Goal: Ask a question

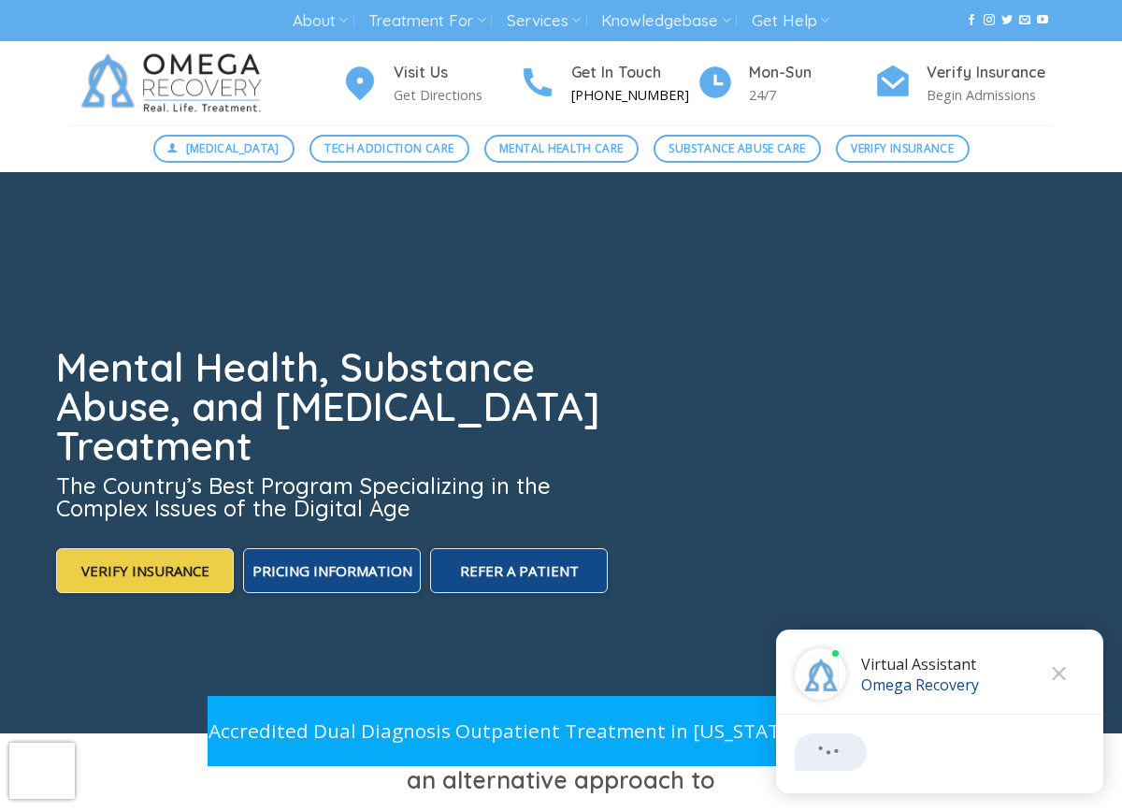
click at [606, 72] on h4 "Get In Touch" at bounding box center [634, 73] width 125 height 24
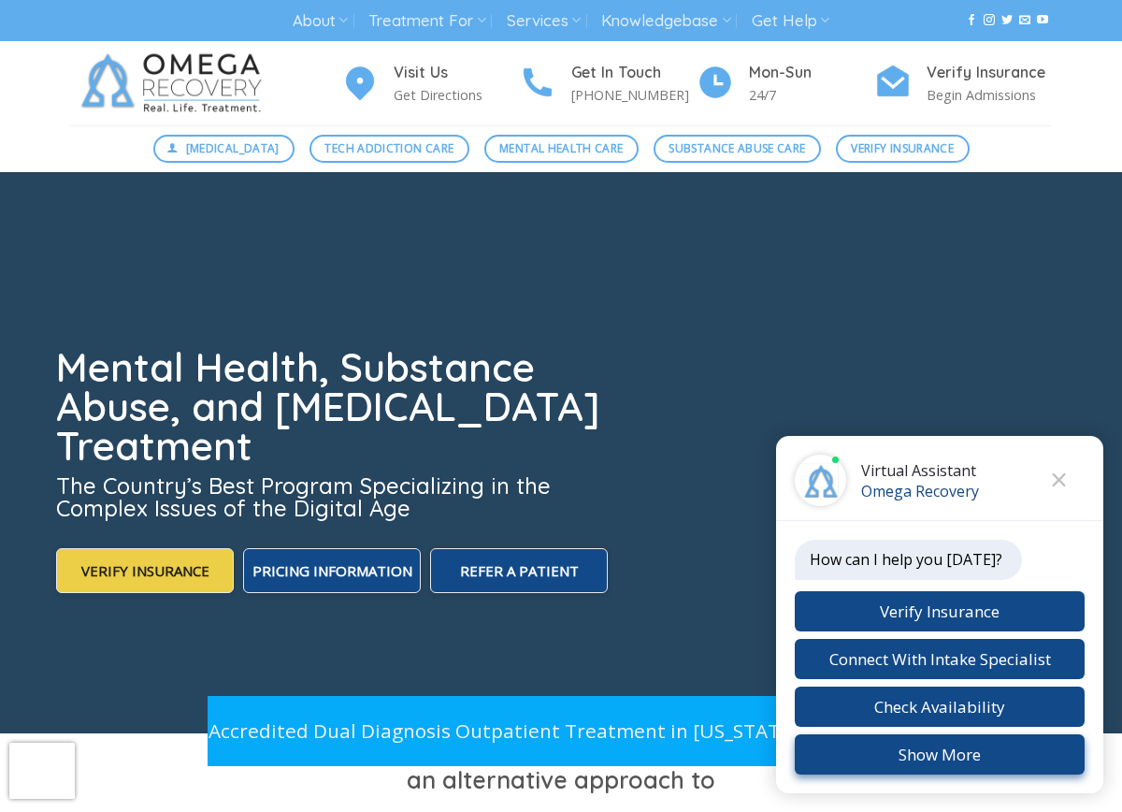
click at [930, 760] on button "Show More" at bounding box center [940, 754] width 290 height 40
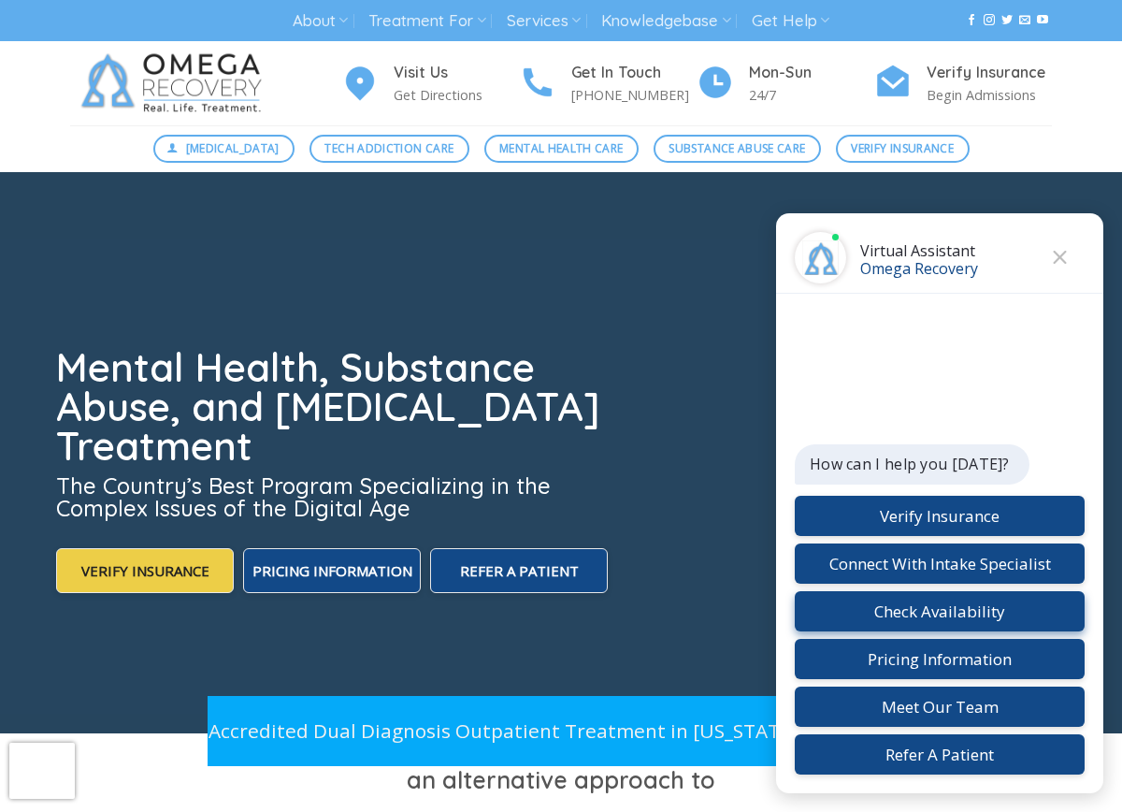
click at [931, 603] on button "Check Availability" at bounding box center [940, 611] width 290 height 40
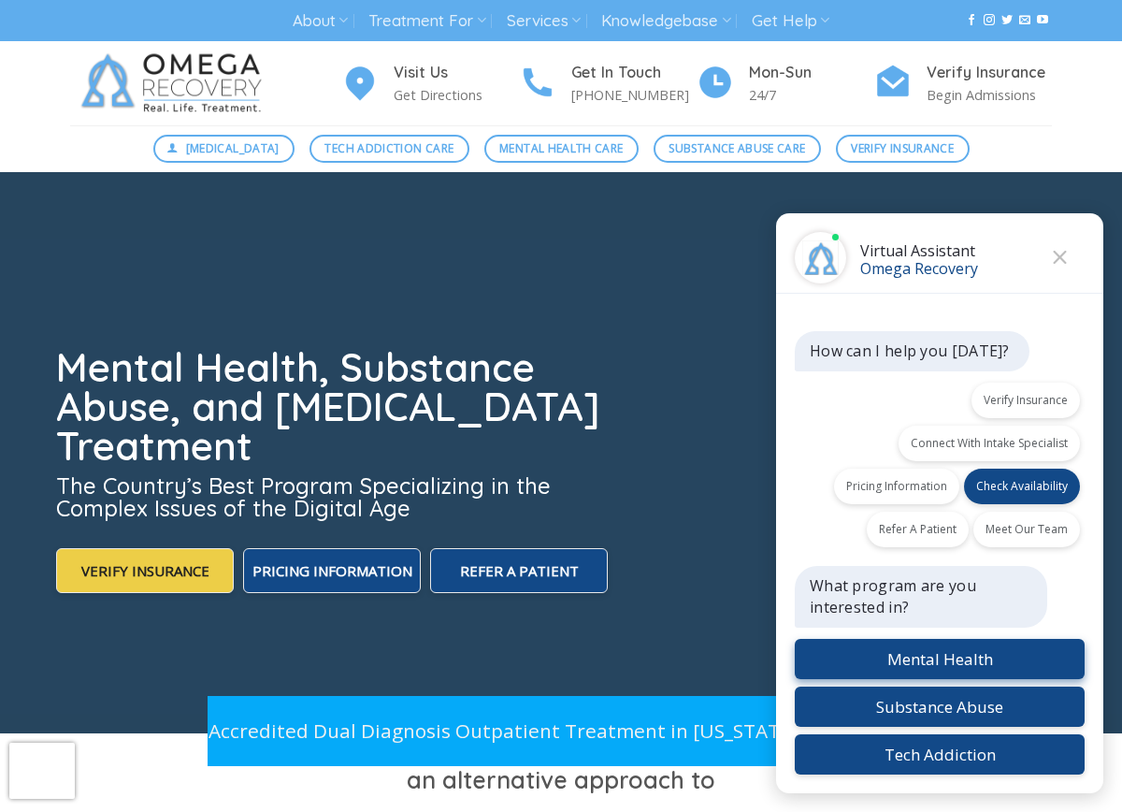
click at [939, 654] on button "Mental Health" at bounding box center [940, 659] width 290 height 40
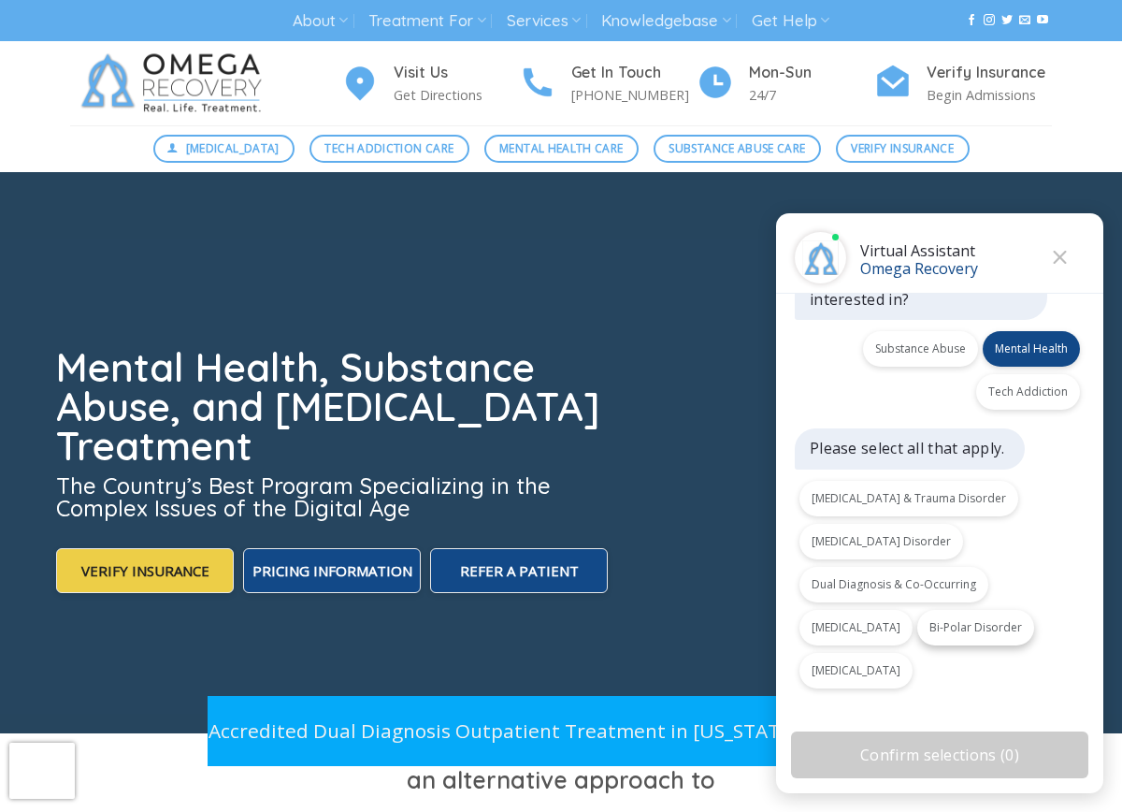
click at [993, 628] on button "Bi-Polar Disorder" at bounding box center [976, 628] width 117 height 36
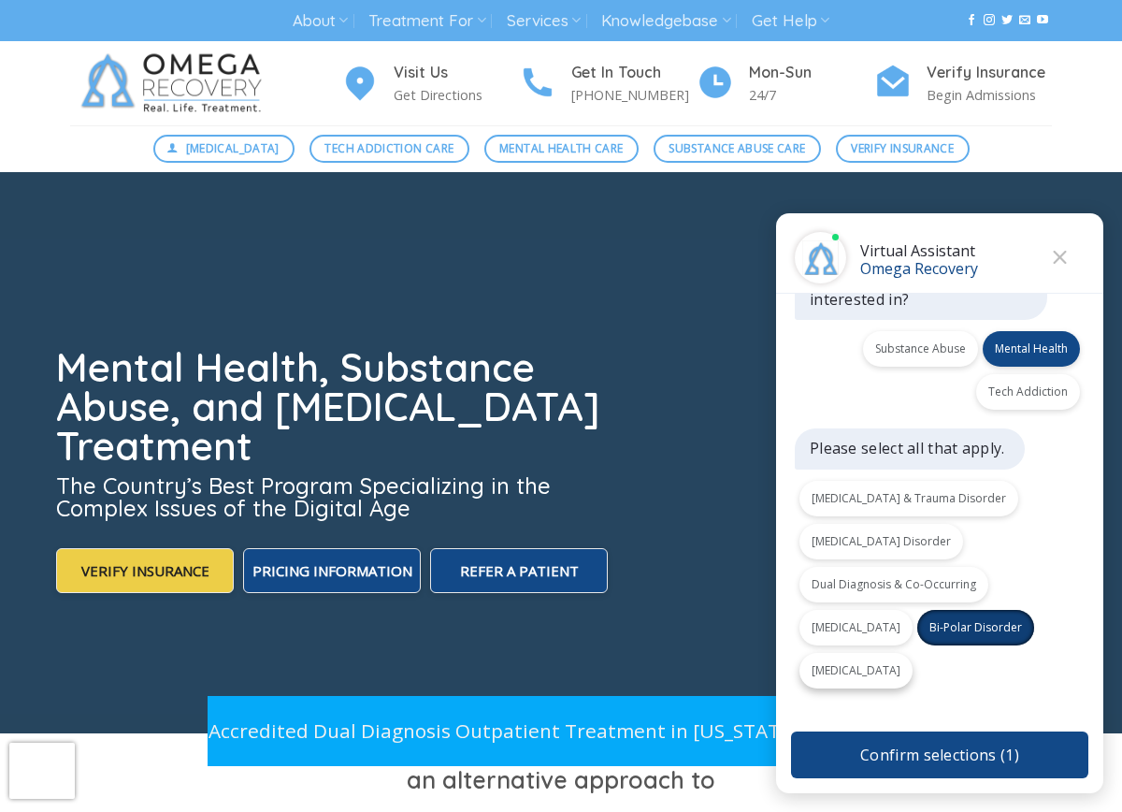
click at [889, 670] on button "[MEDICAL_DATA]" at bounding box center [856, 671] width 113 height 36
click at [861, 536] on button "[MEDICAL_DATA] Disorder" at bounding box center [882, 542] width 164 height 36
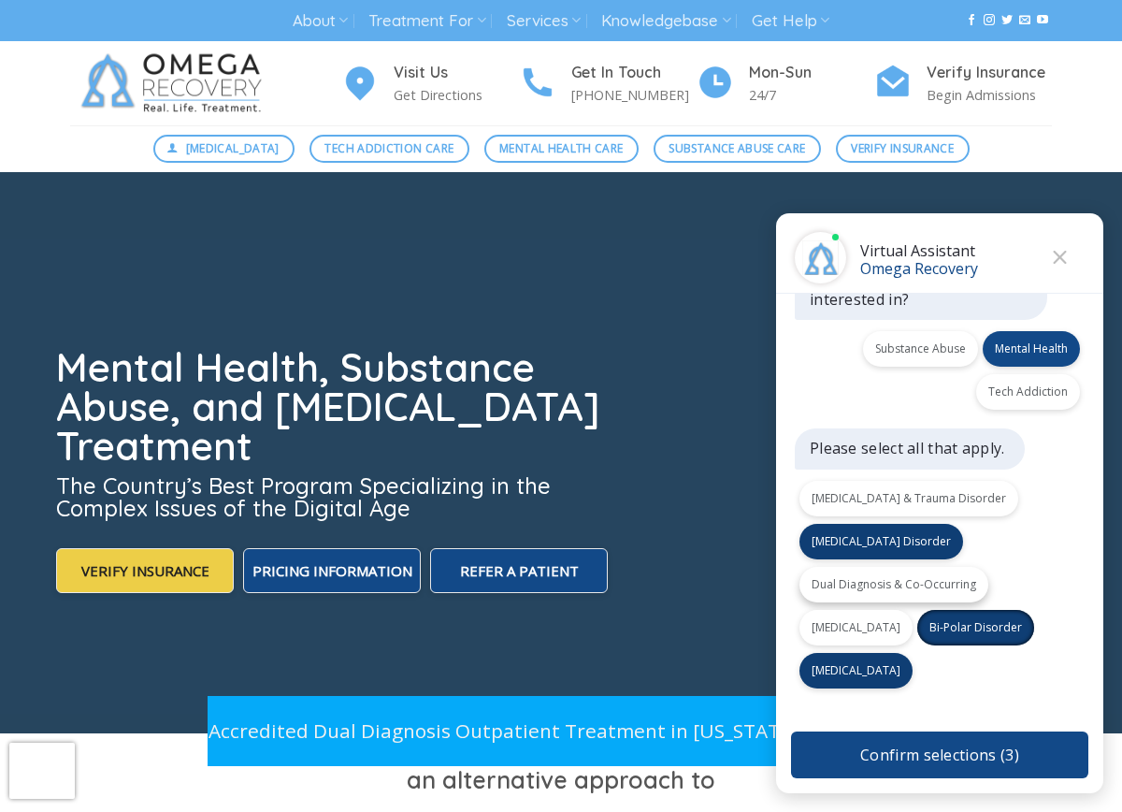
click at [907, 583] on button "Dual Diagnosis & Co-Occurring" at bounding box center [894, 585] width 189 height 36
click at [982, 766] on button "Confirm selections ( 4 )" at bounding box center [939, 754] width 297 height 47
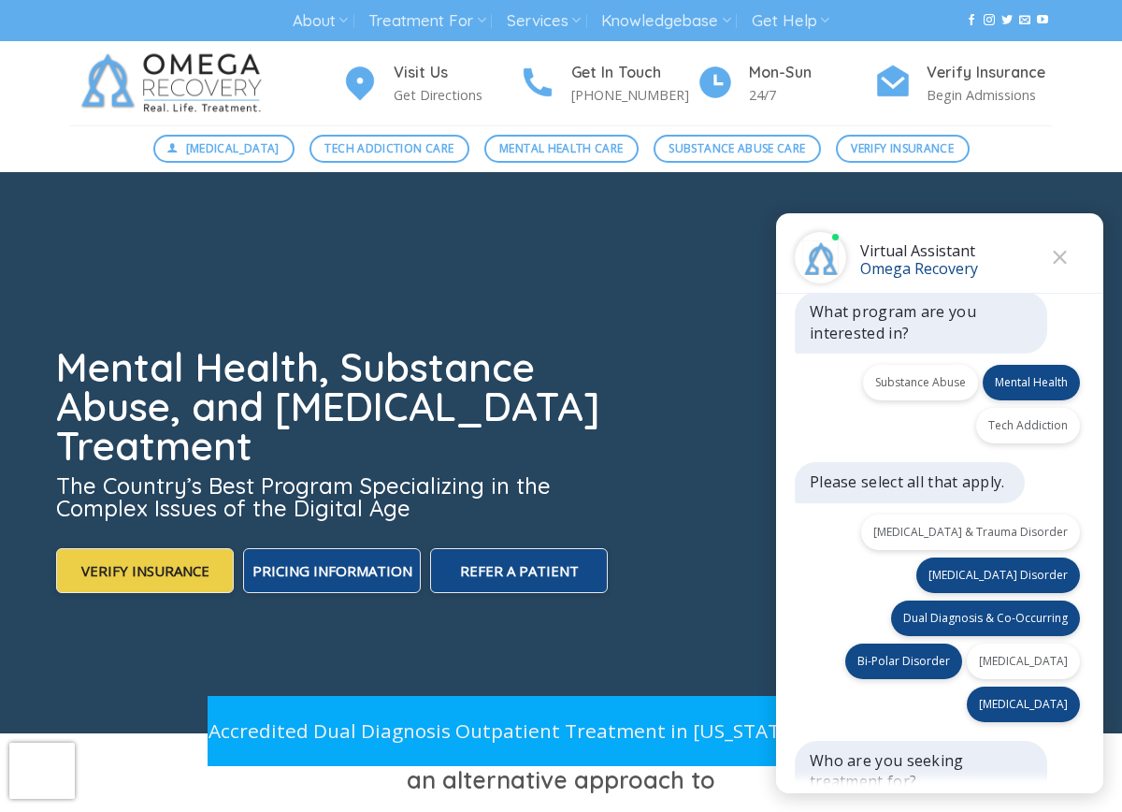
scroll to position [363, 0]
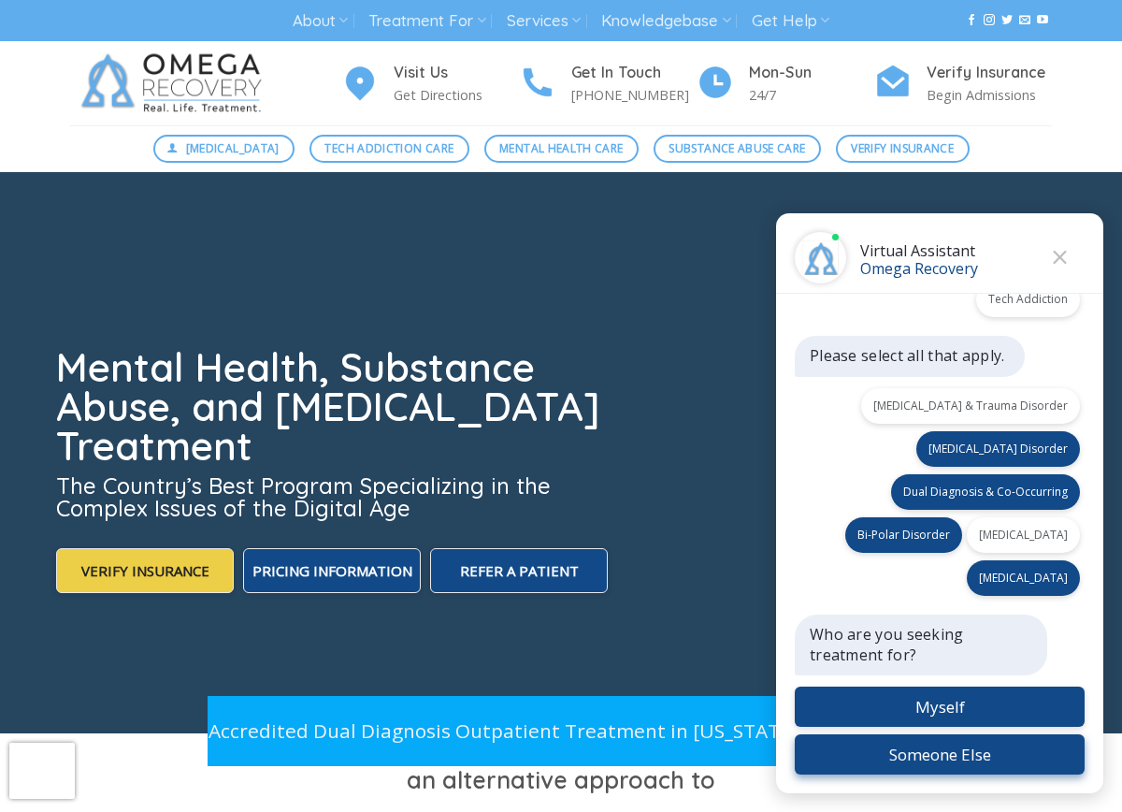
click at [974, 752] on button "Someone Else" at bounding box center [940, 754] width 290 height 40
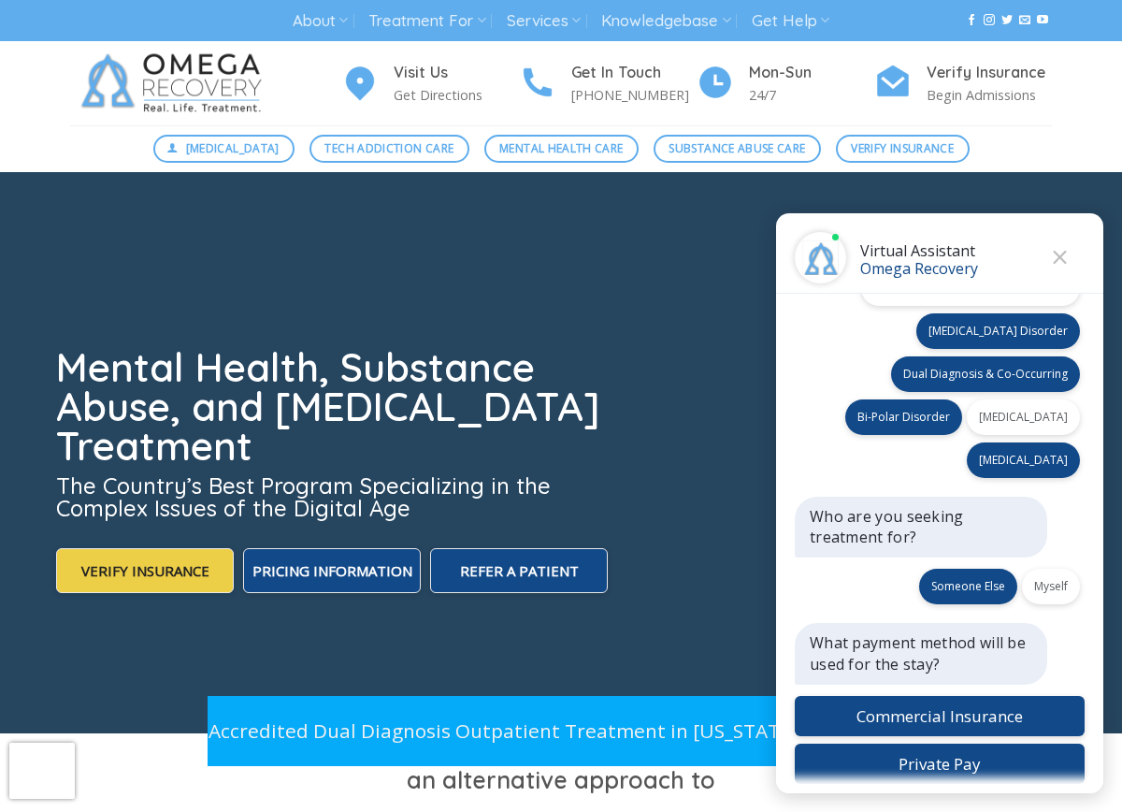
scroll to position [490, 0]
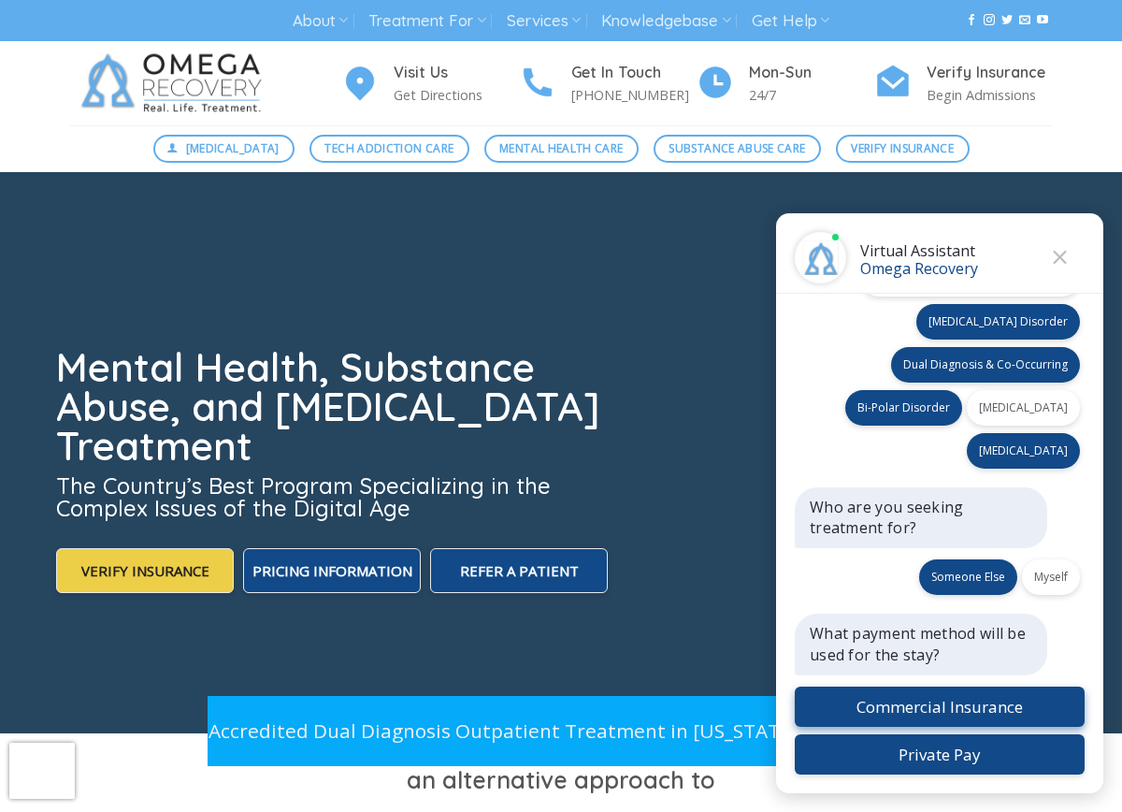
click at [892, 710] on button "Commercial Insurance" at bounding box center [940, 707] width 290 height 40
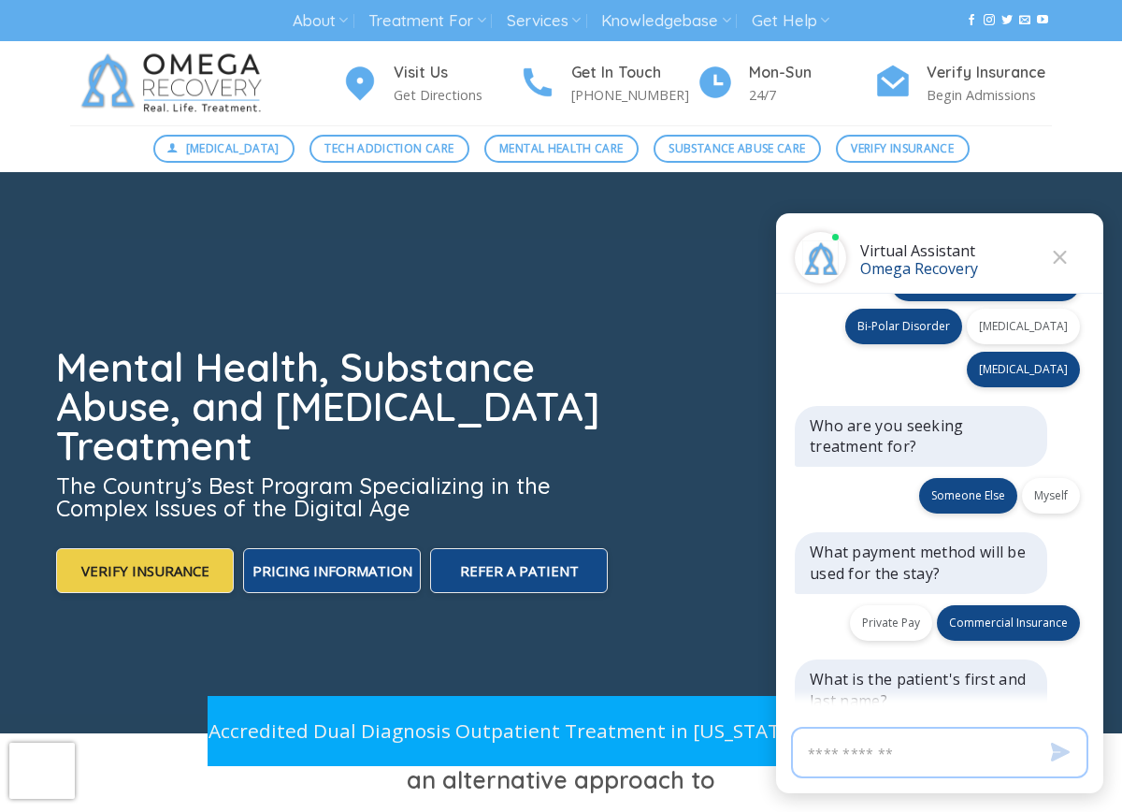
scroll to position [618, 0]
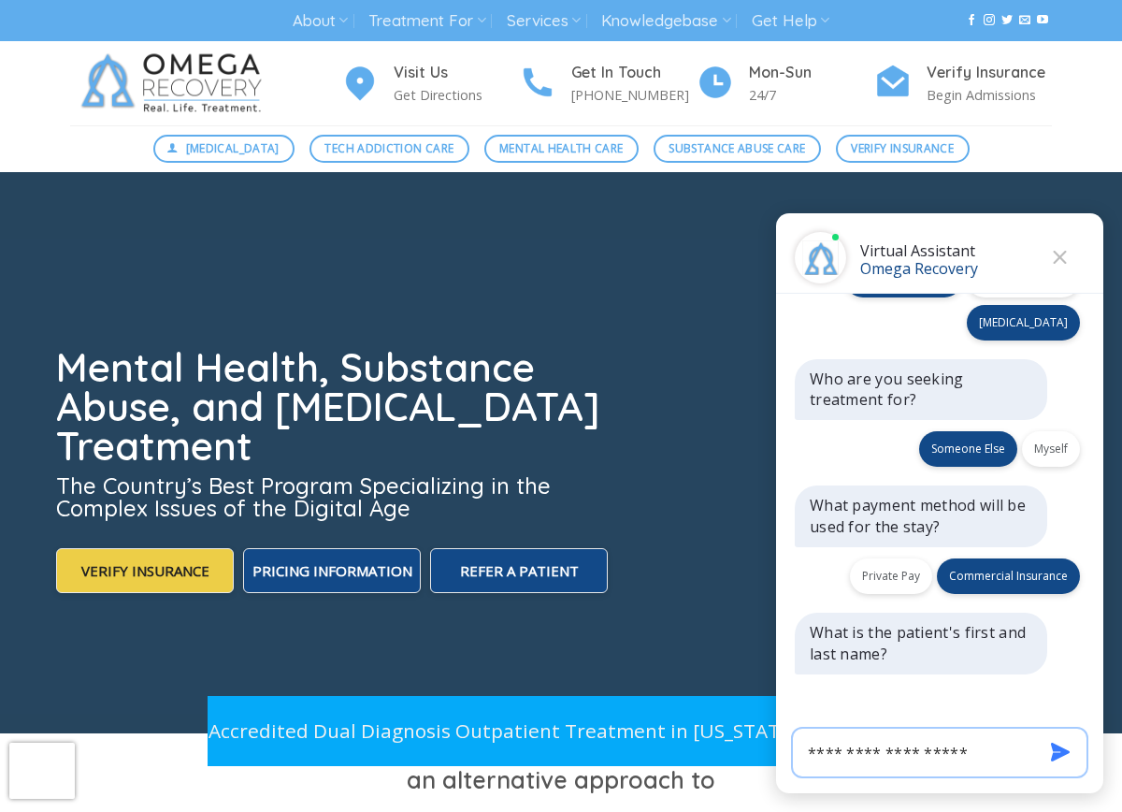
type input "**********"
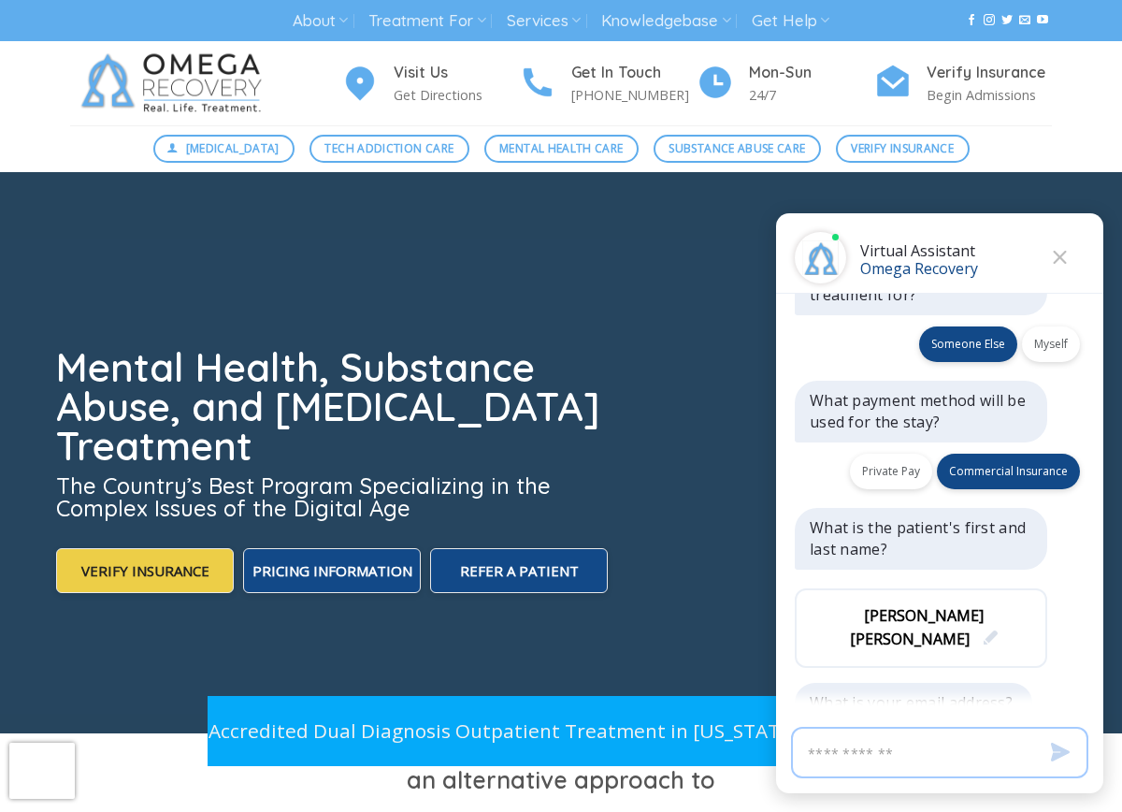
scroll to position [748, 0]
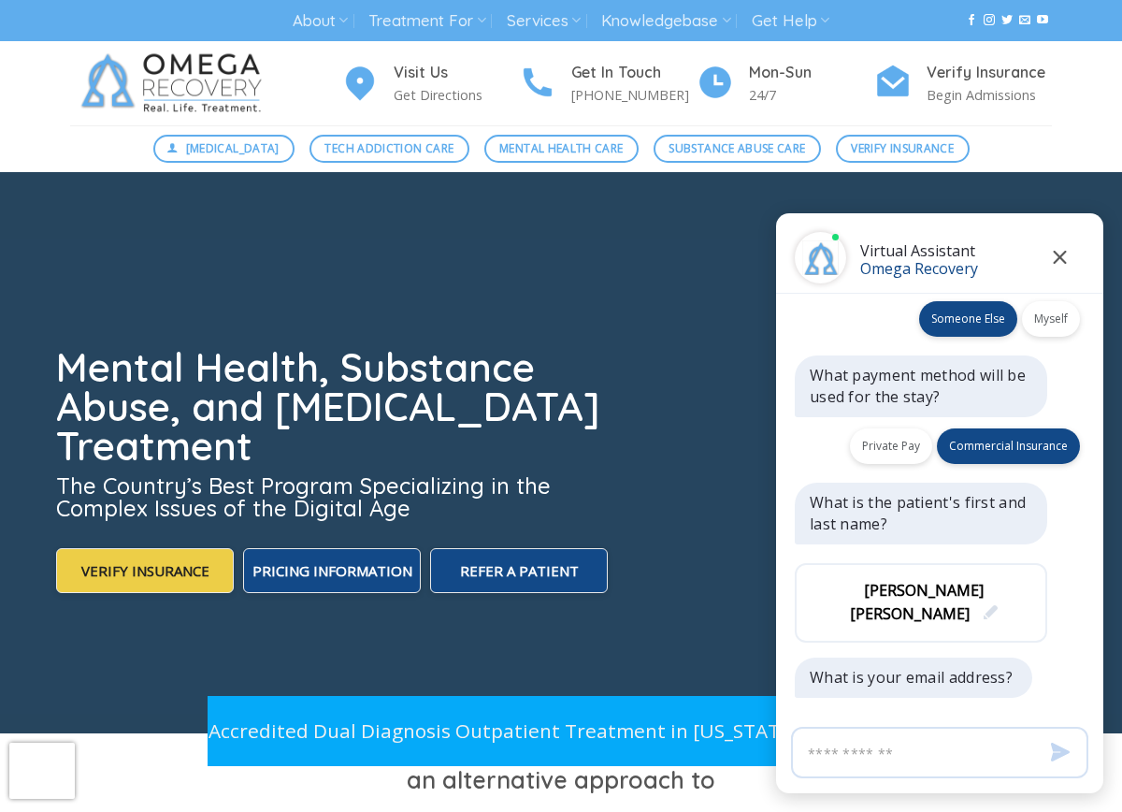
click at [1056, 253] on icon "Close" at bounding box center [1059, 257] width 13 height 13
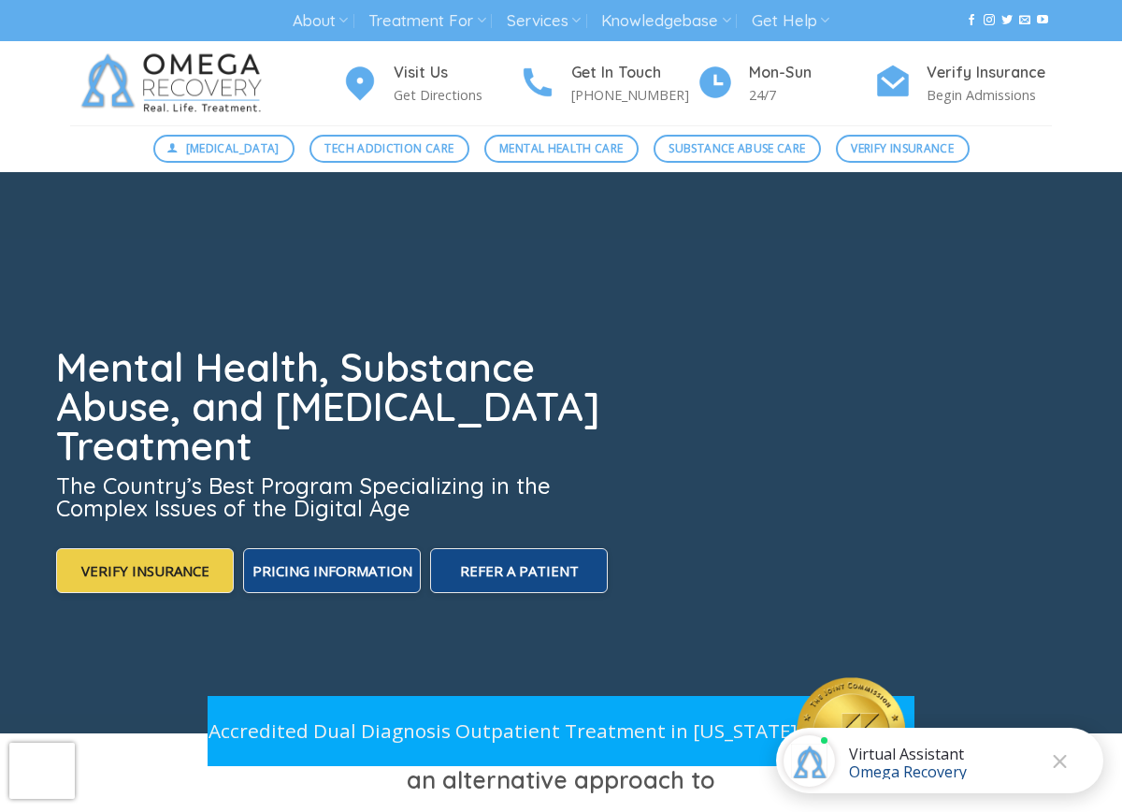
click at [984, 765] on div "Back Virtual Assistant Omega Recovery" at bounding box center [939, 761] width 327 height 66
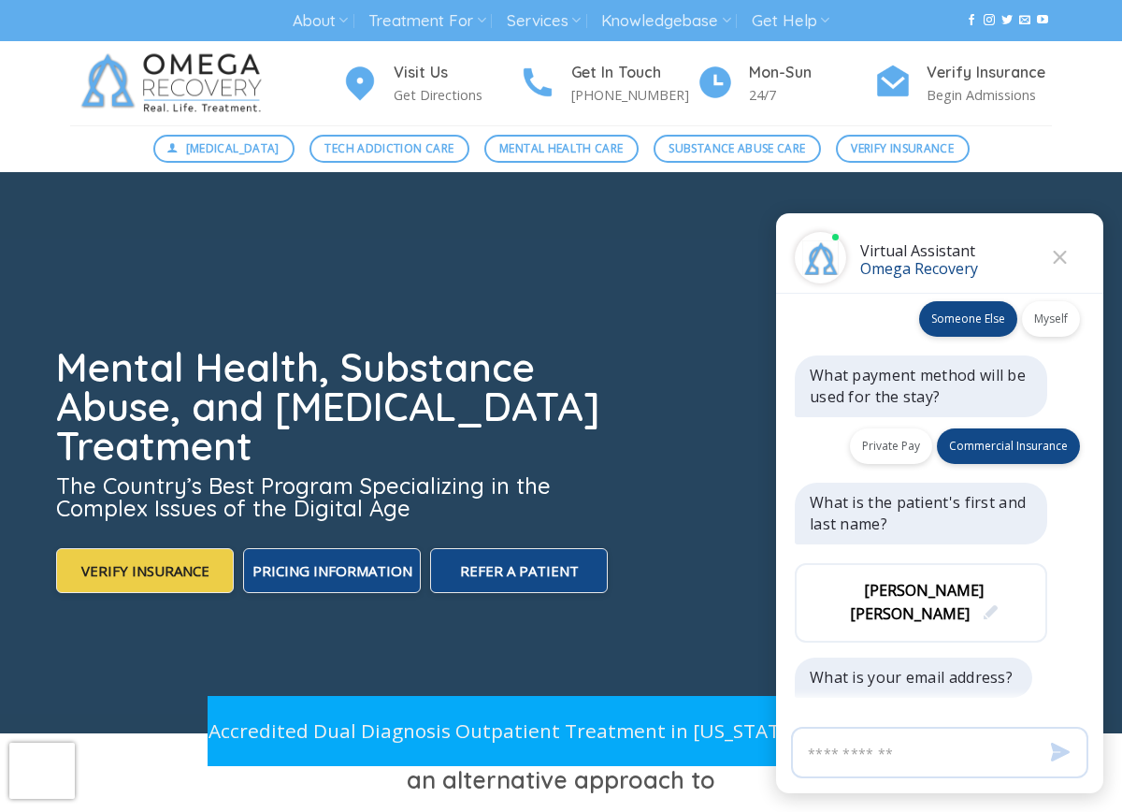
scroll to position [0, 0]
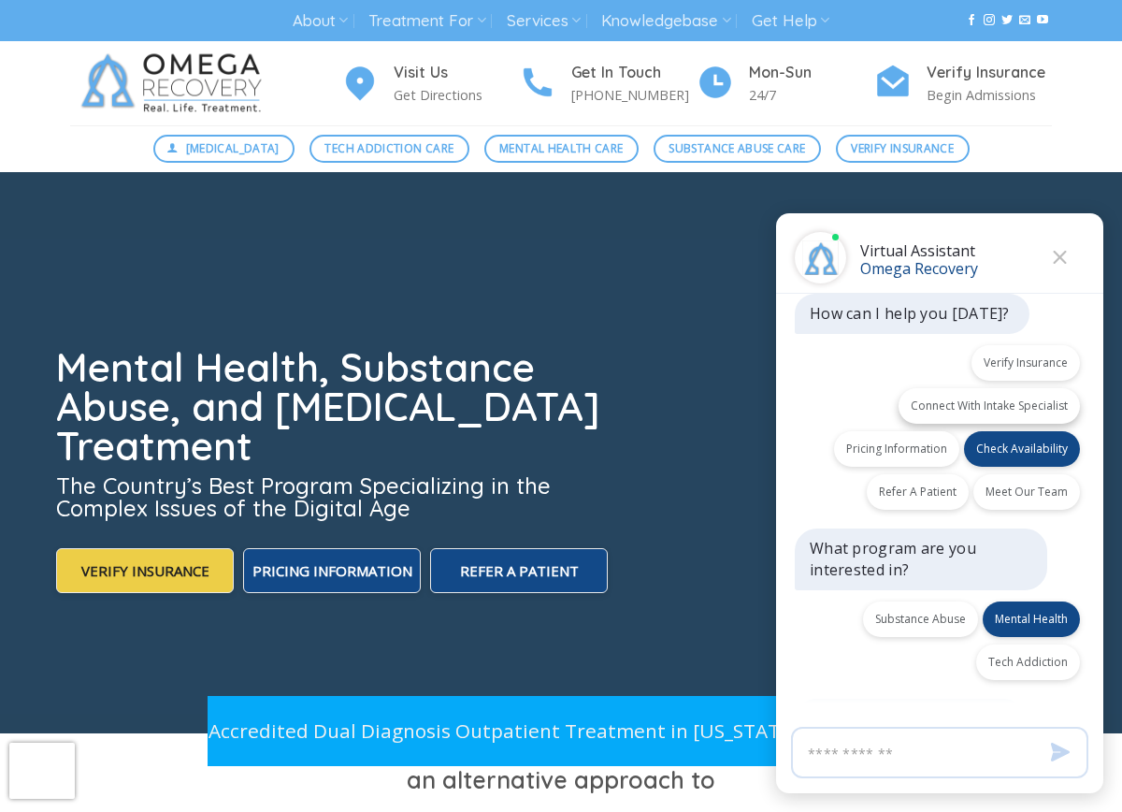
click at [954, 412] on button "Connect With Intake Specialist" at bounding box center [989, 406] width 181 height 36
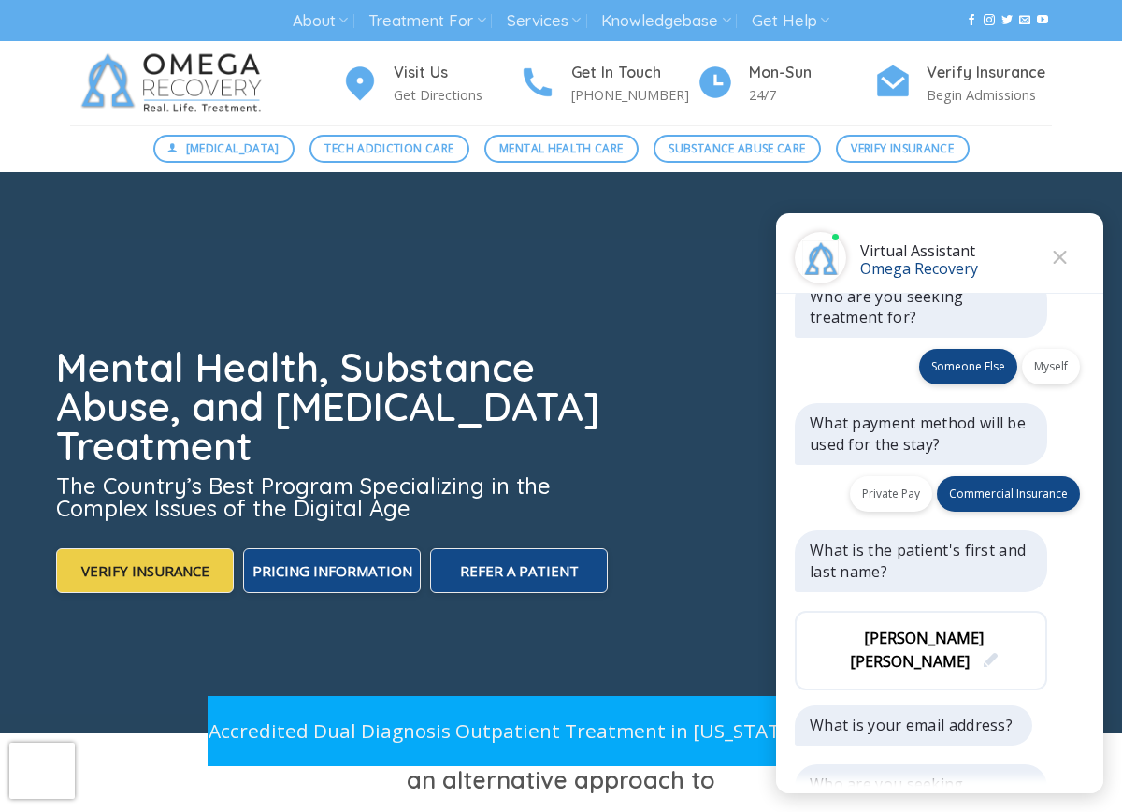
scroll to position [828, 0]
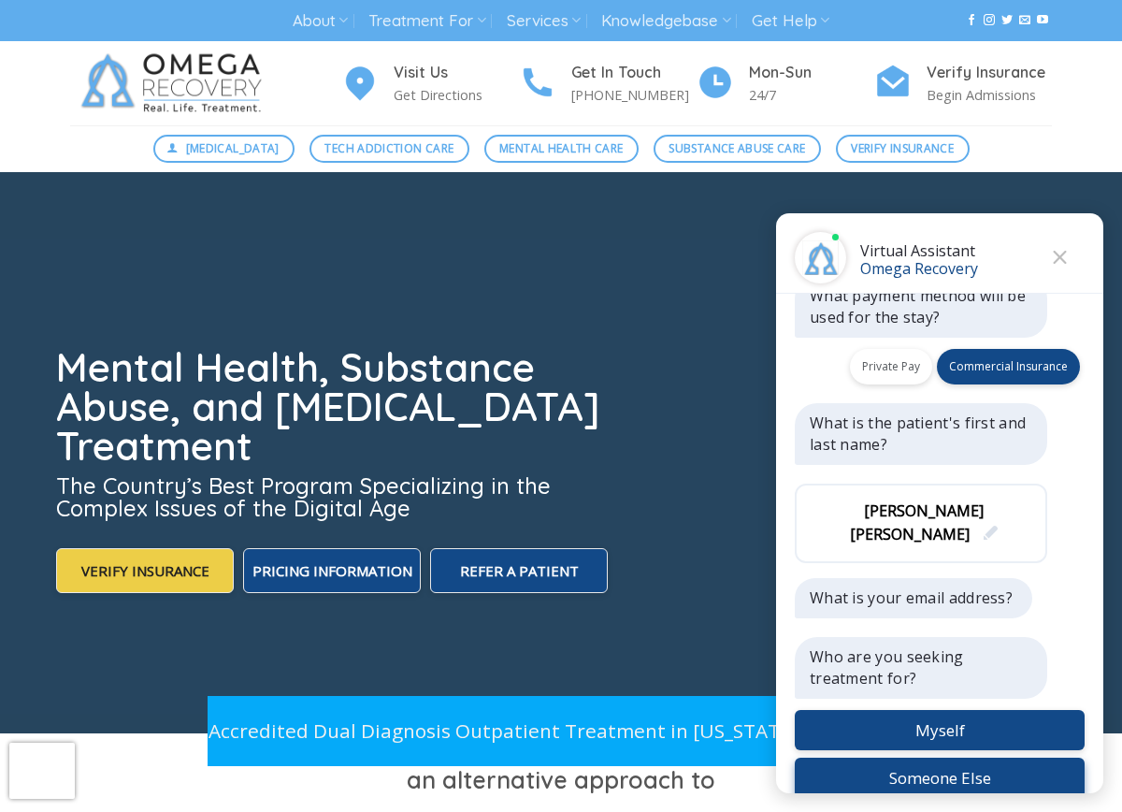
click at [947, 758] on button "Someone Else" at bounding box center [940, 778] width 290 height 40
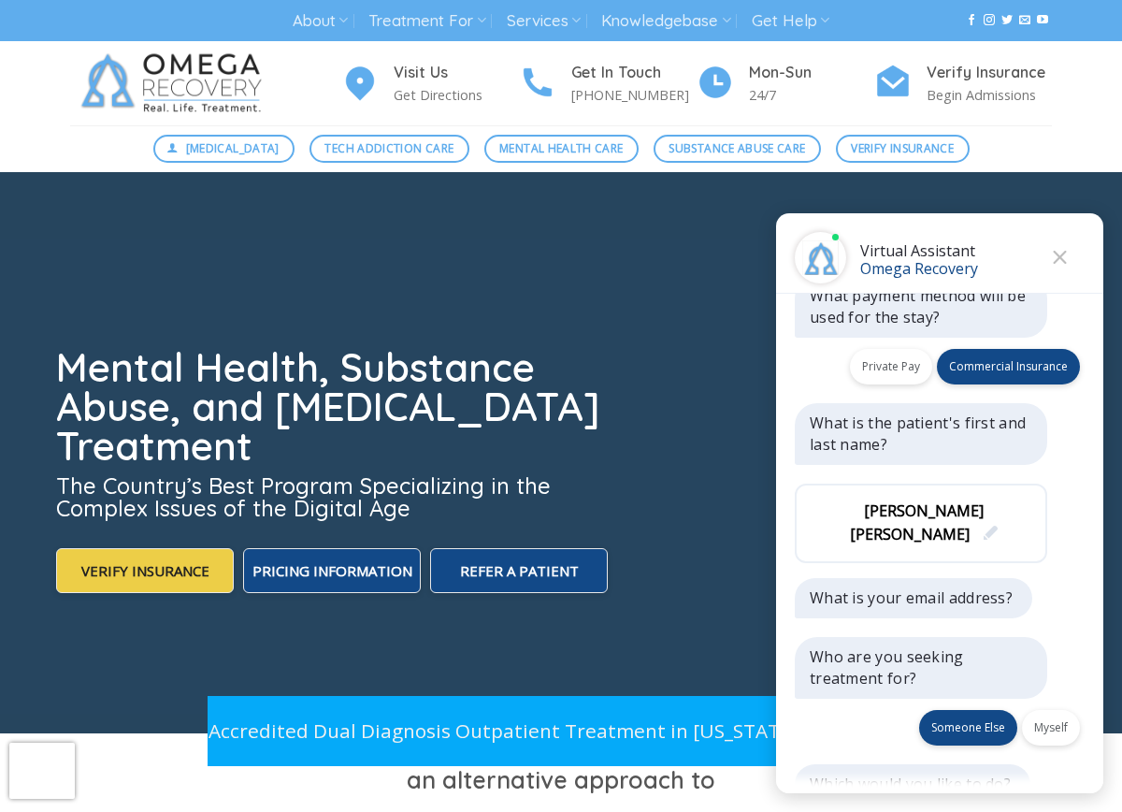
scroll to position [933, 0]
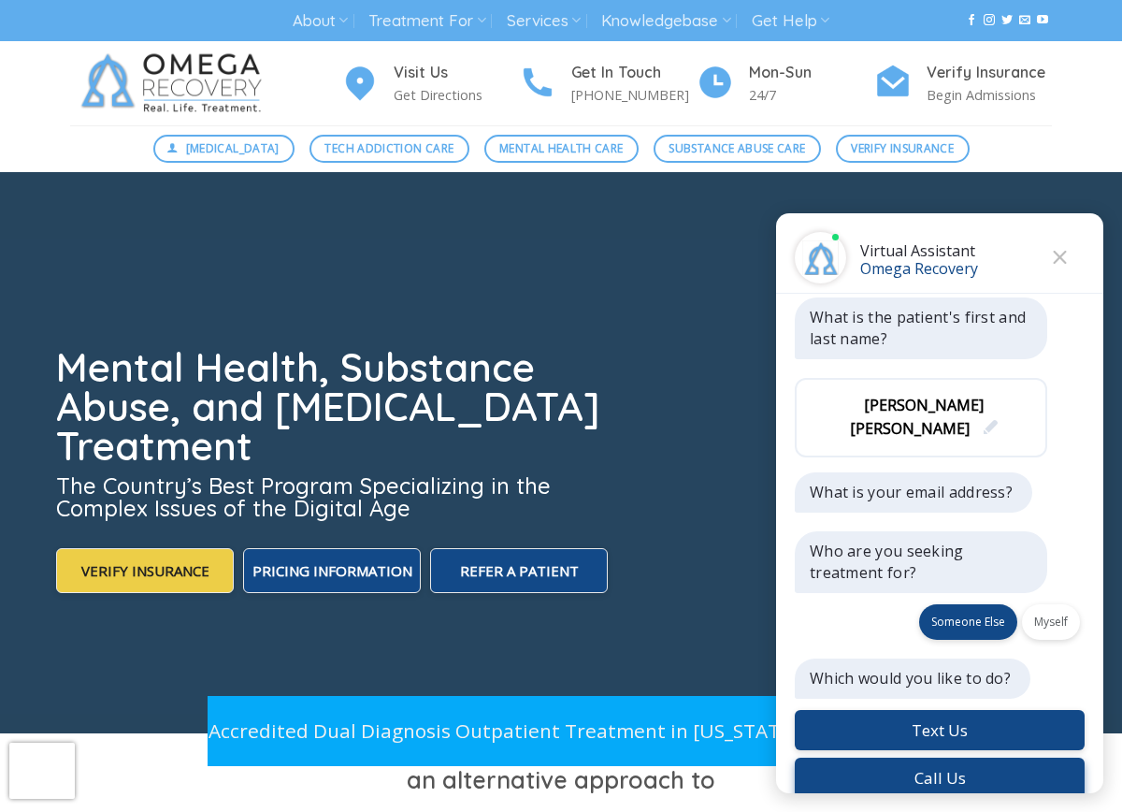
click at [948, 710] on button "Text Us" at bounding box center [940, 730] width 290 height 40
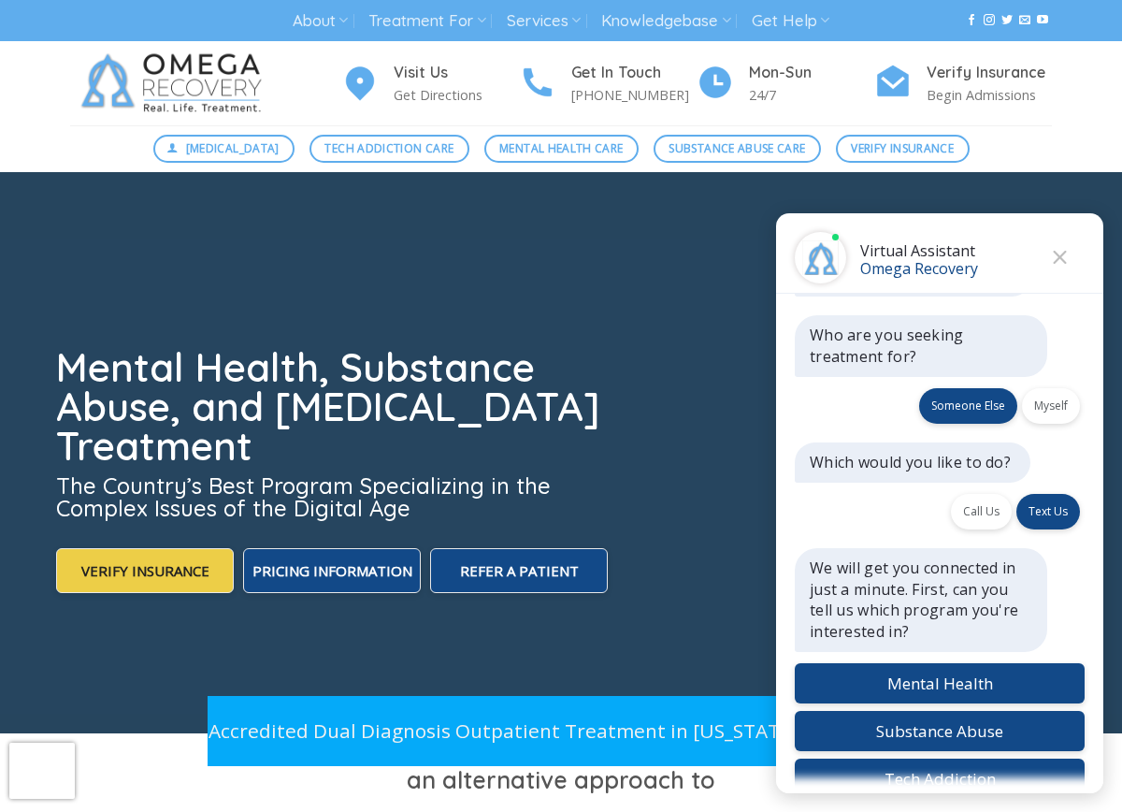
scroll to position [1151, 0]
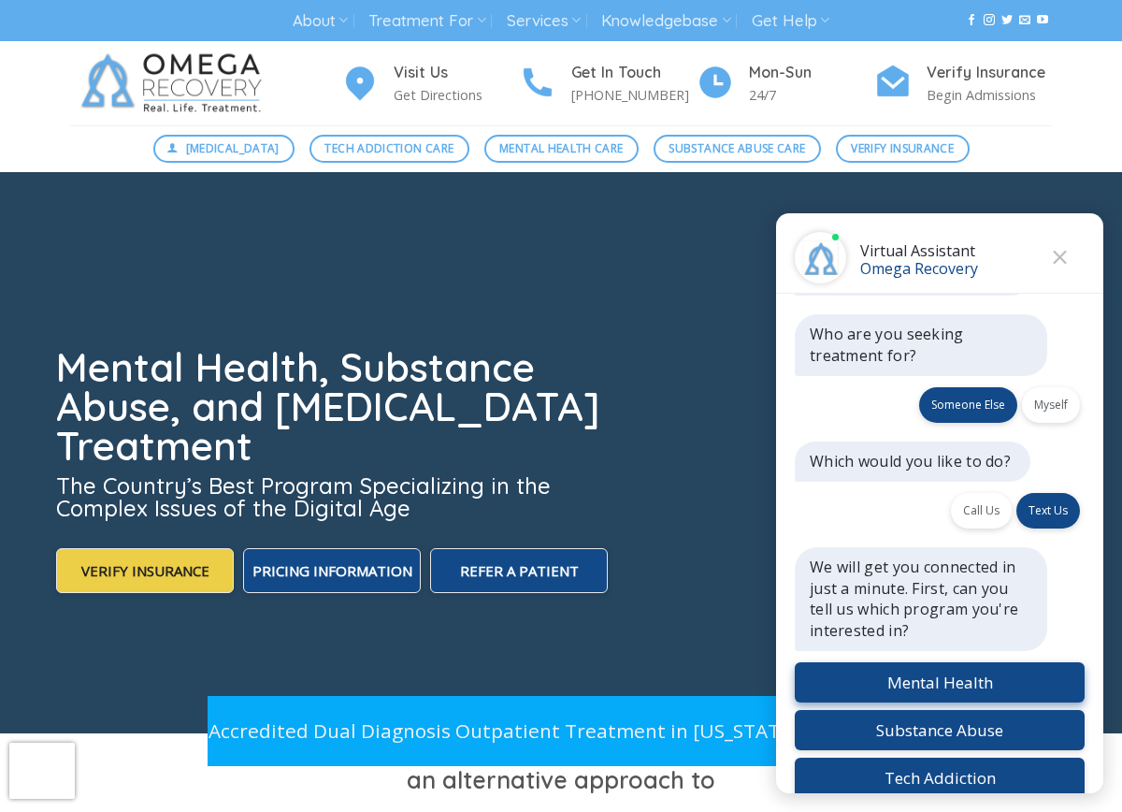
click at [941, 662] on button "Mental Health" at bounding box center [940, 682] width 290 height 40
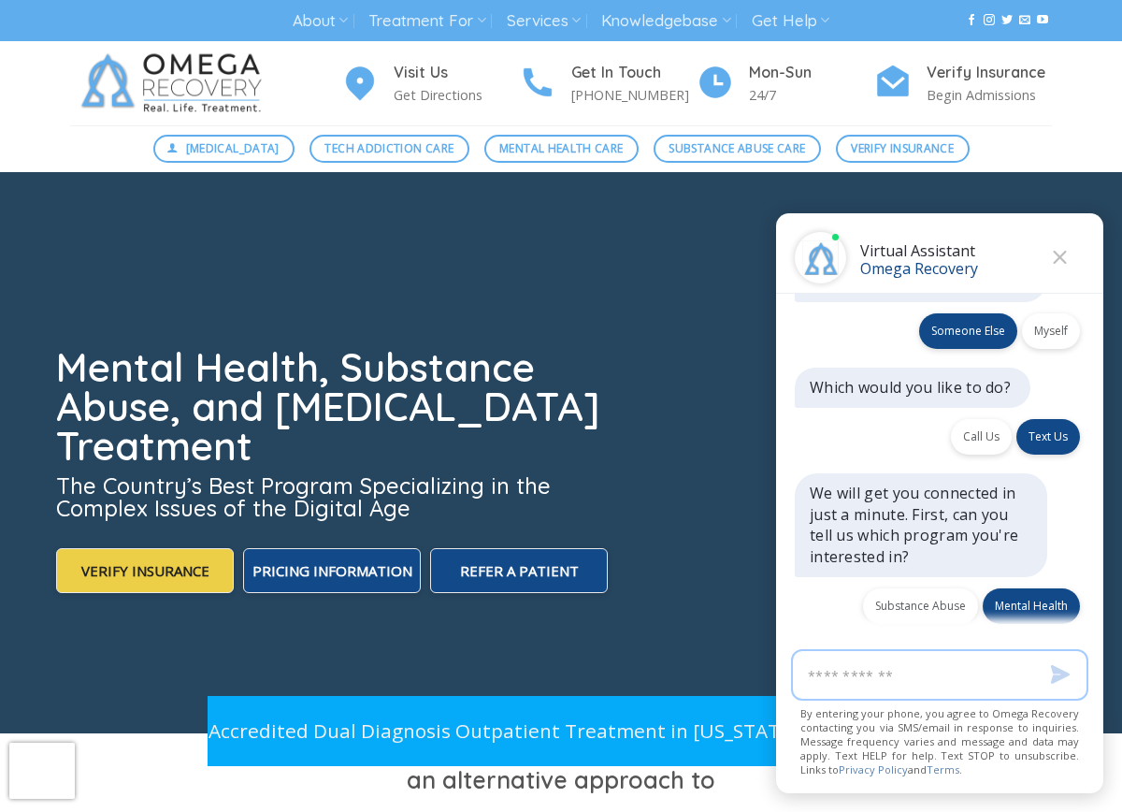
scroll to position [1352, 0]
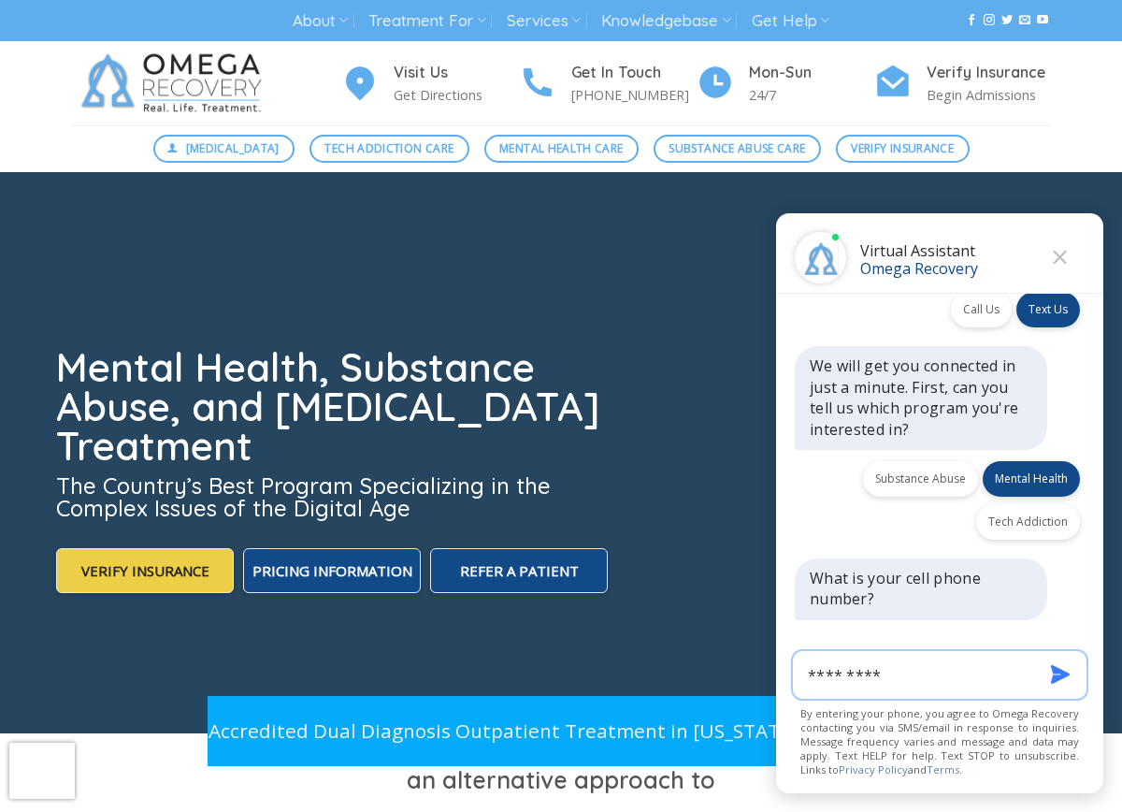
type input "**********"
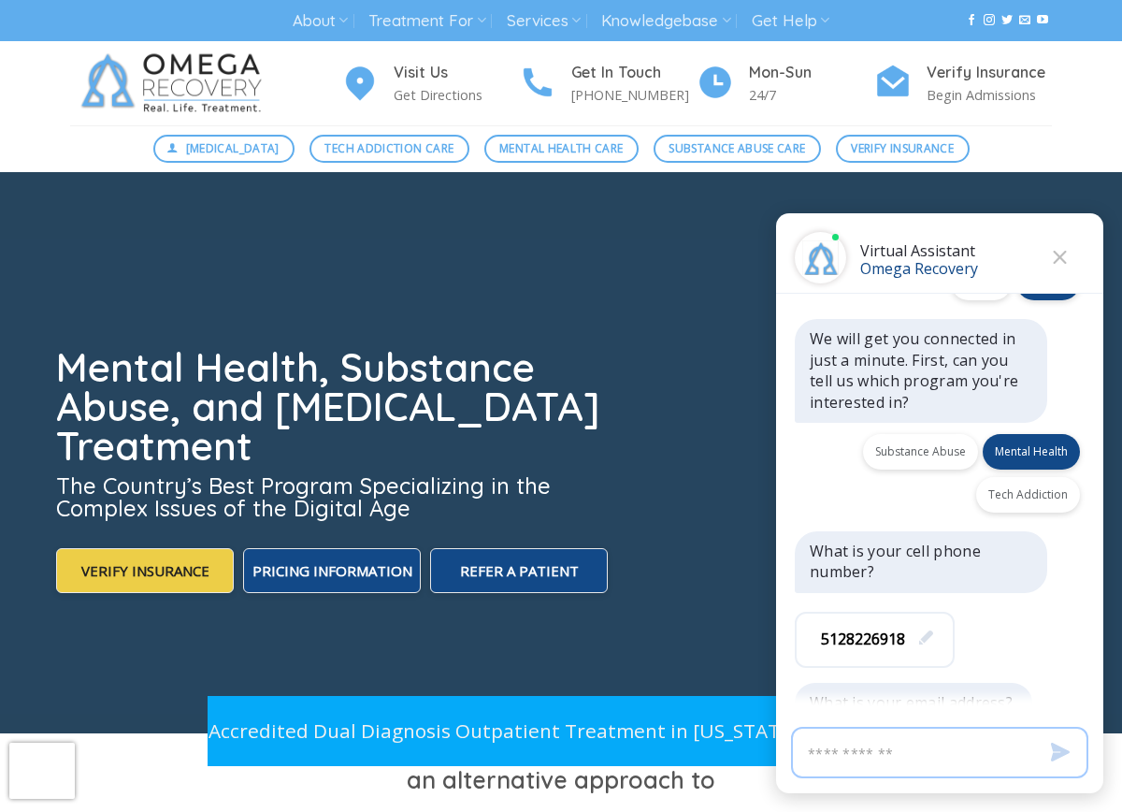
scroll to position [1404, 0]
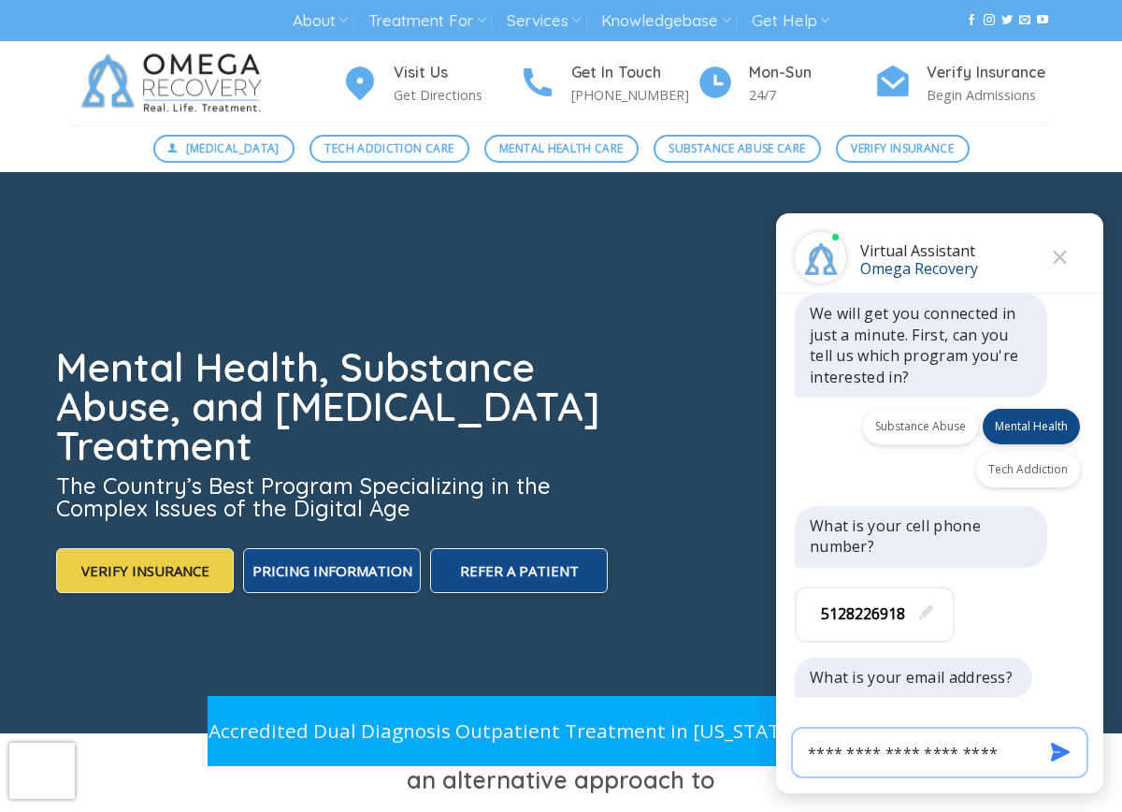
type input "**********"
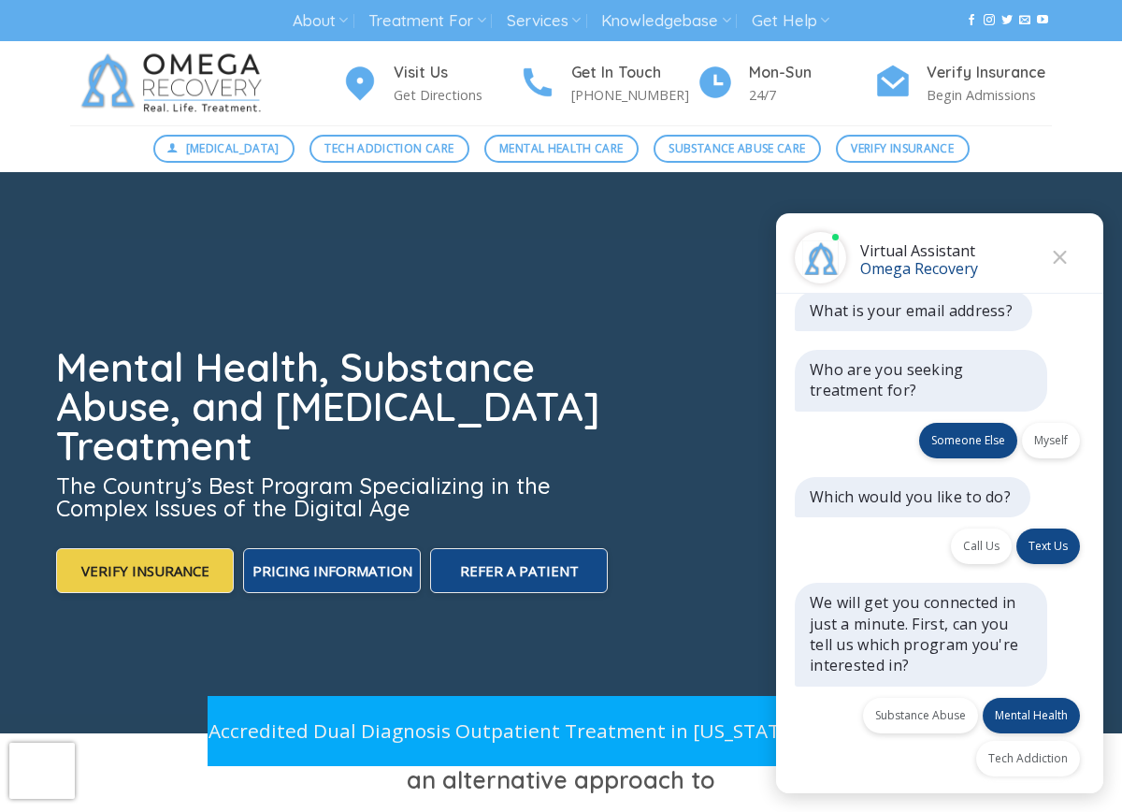
scroll to position [1683, 0]
